Goal: Information Seeking & Learning: Find specific fact

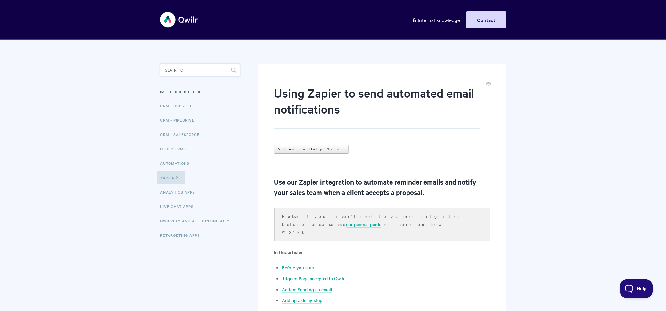
click at [205, 72] on input "Search" at bounding box center [200, 70] width 80 height 13
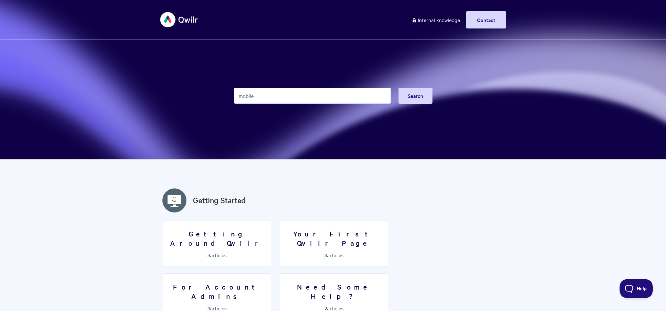
type input "mobile"
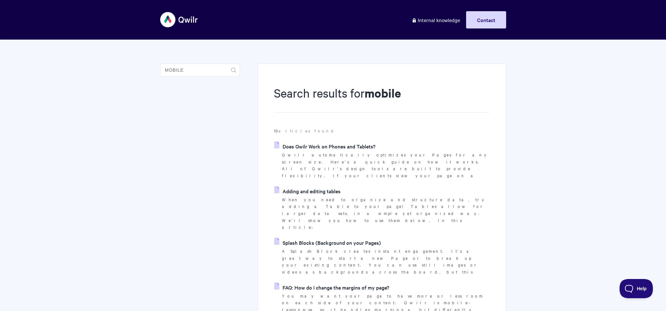
click at [353, 148] on link "Does Qwilr Work on Phones and Tablets?" at bounding box center [324, 147] width 101 height 10
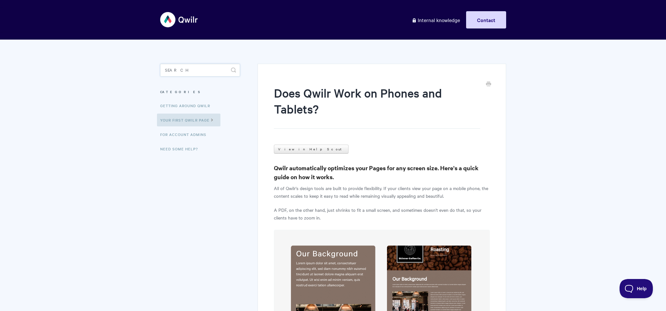
click at [178, 68] on input "Search" at bounding box center [200, 70] width 80 height 13
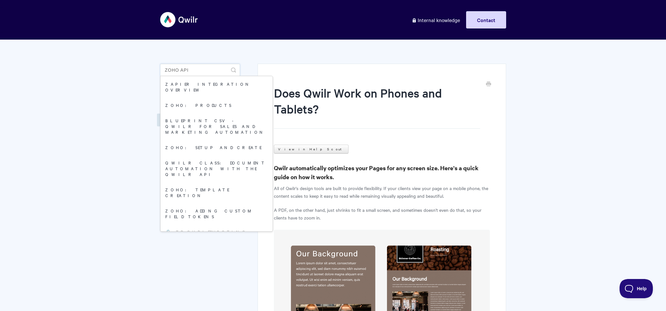
type input "zoho api"
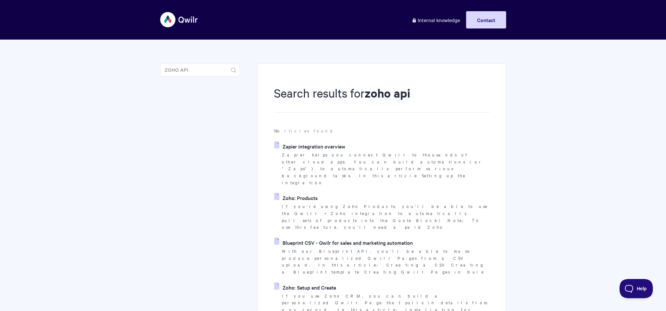
click at [314, 143] on link "Zapier integration overview" at bounding box center [309, 147] width 71 height 10
click at [299, 193] on link "Zoho: Products" at bounding box center [296, 198] width 44 height 10
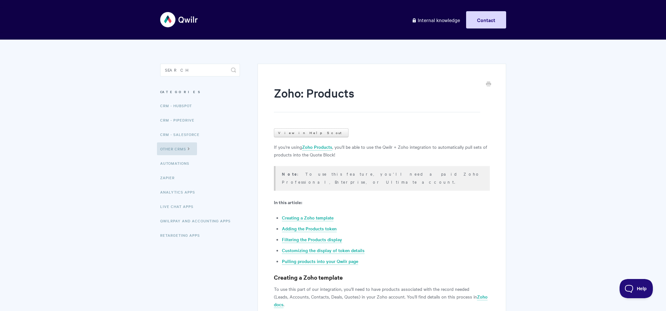
click at [303, 172] on p "Note : To use this feature, you'll need a paid Zoho Professional, Enterprise, o…" at bounding box center [382, 178] width 200 height 16
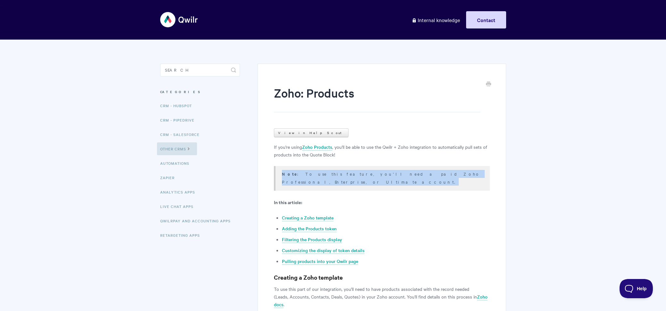
click at [303, 172] on p "Note : To use this feature, you'll need a paid Zoho Professional, Enterprise, o…" at bounding box center [382, 178] width 200 height 16
copy article "Note : To use this feature, you'll need a paid Zoho Professional, Enterprise, o…"
